Goal: Communication & Community: Participate in discussion

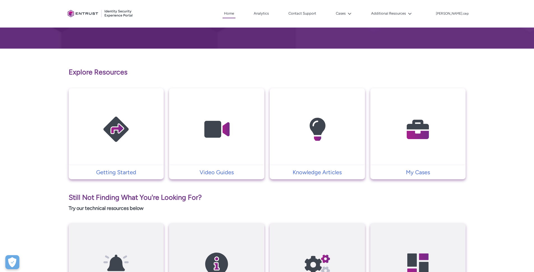
scroll to position [26, 0]
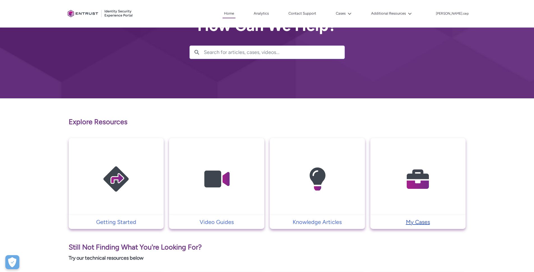
click at [407, 221] on p "My Cases" at bounding box center [418, 221] width 90 height 8
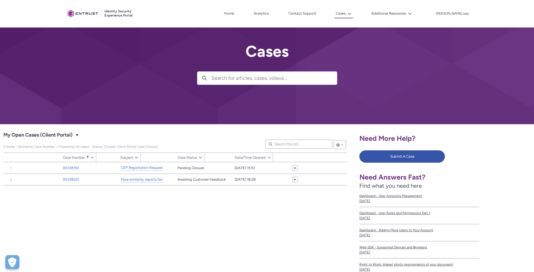
type input "215"
type input "310"
type input "328"
type input "261"
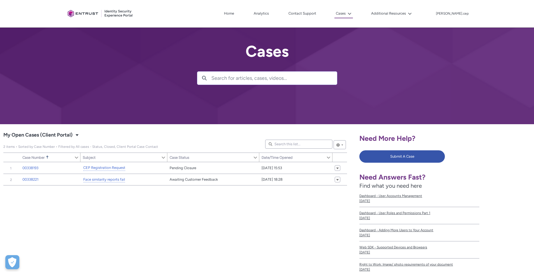
click at [72, 209] on div "Item Number Sort Case Number Sorted Ascending Show Case Number Column Actions S…" at bounding box center [175, 241] width 344 height 159
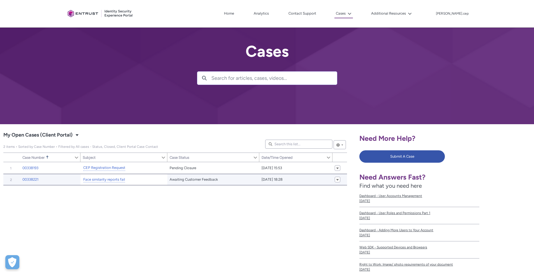
click at [101, 176] on div "Face similarity reports fail" at bounding box center [104, 179] width 43 height 7
click at [100, 178] on link "Face similarity reports fail" at bounding box center [104, 179] width 42 height 6
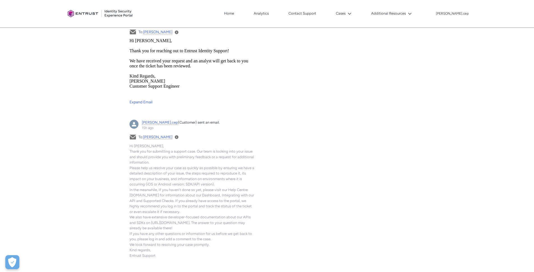
scroll to position [395, 0]
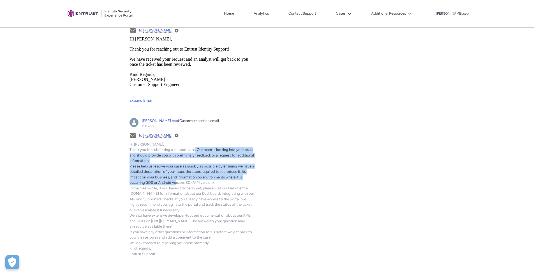
drag, startPoint x: 195, startPoint y: 148, endPoint x: 175, endPoint y: 183, distance: 40.2
click at [175, 183] on span "Hi [PERSON_NAME], Thank you for submitting a support case. Our team is looking …" at bounding box center [192, 199] width 125 height 114
click at [175, 182] on span "Hi [PERSON_NAME], Thank you for submitting a support case. Our team is looking …" at bounding box center [192, 199] width 125 height 114
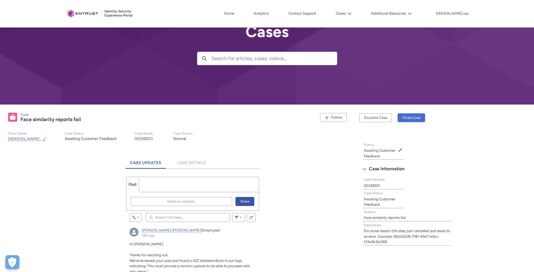
scroll to position [0, 0]
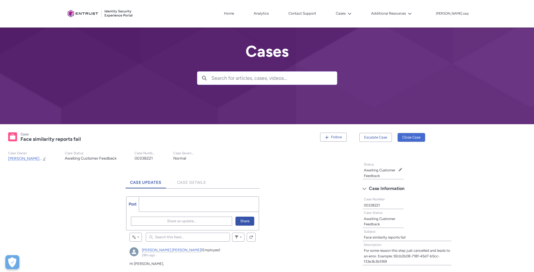
click at [167, 203] on ul "Post More" at bounding box center [192, 203] width 133 height 15
click at [169, 204] on ul "Post More" at bounding box center [192, 203] width 133 height 15
click at [153, 206] on ul "Post More" at bounding box center [192, 203] width 133 height 15
click at [134, 205] on span "Post" at bounding box center [133, 203] width 8 height 5
click at [180, 223] on span "Share an update..." at bounding box center [181, 221] width 29 height 8
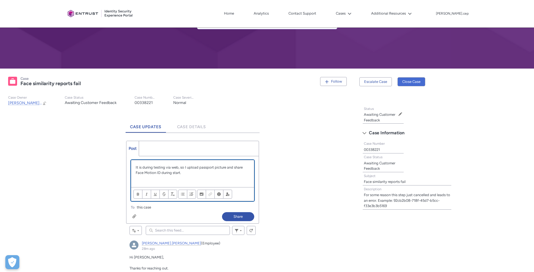
scroll to position [56, 0]
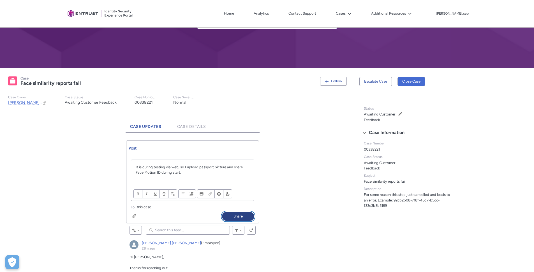
click at [238, 215] on button "Share" at bounding box center [238, 216] width 32 height 9
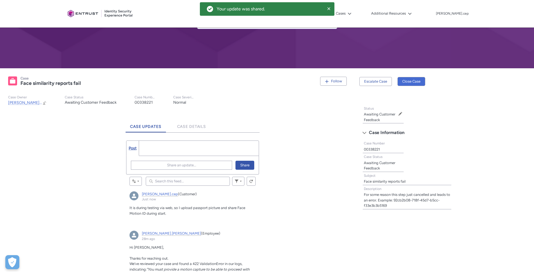
scroll to position [150, 0]
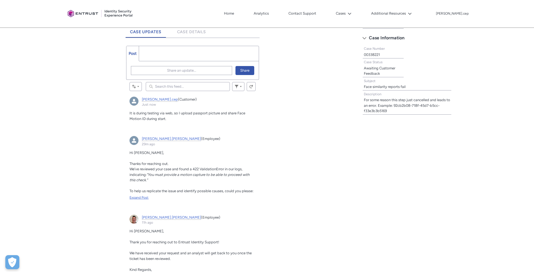
click at [145, 196] on div "Expand Post" at bounding box center [193, 197] width 126 height 5
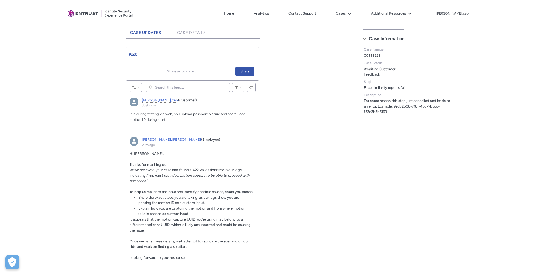
scroll to position [149, 0]
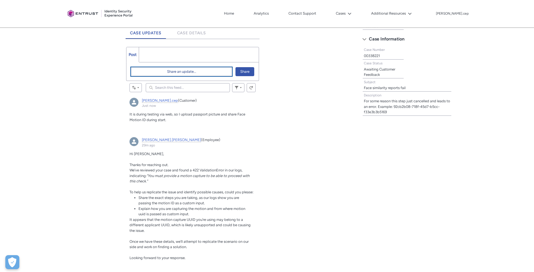
click at [167, 73] on span "Share an update..." at bounding box center [181, 71] width 29 height 8
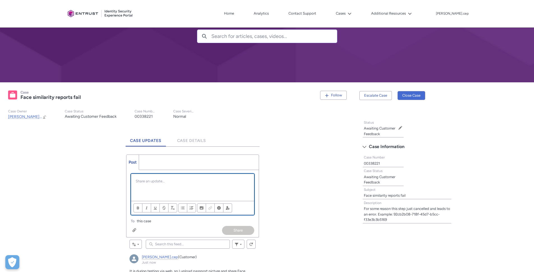
scroll to position [43, 0]
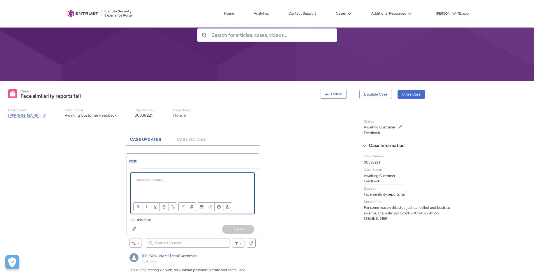
click at [191, 182] on p "Chatter Publisher" at bounding box center [193, 180] width 114 height 6
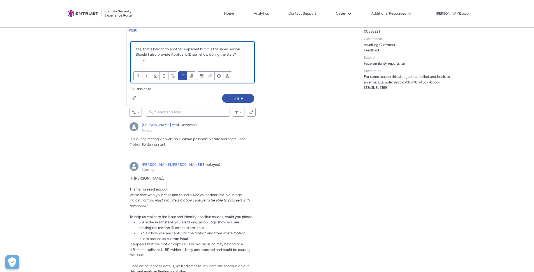
scroll to position [173, 0]
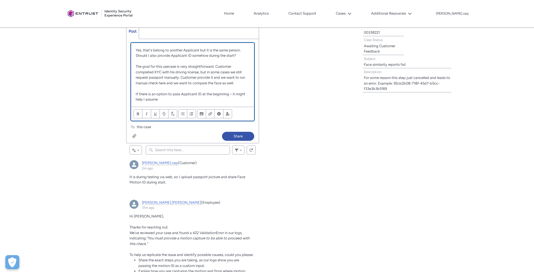
click at [233, 130] on div "Review the errors on this page. Share an update... Yes, that's belong to anothe…" at bounding box center [193, 91] width 132 height 104
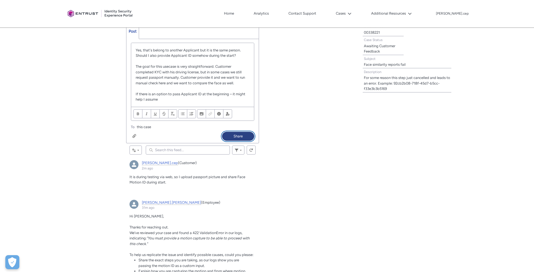
click at [234, 136] on button "Share" at bounding box center [238, 136] width 32 height 9
